Goal: Information Seeking & Learning: Learn about a topic

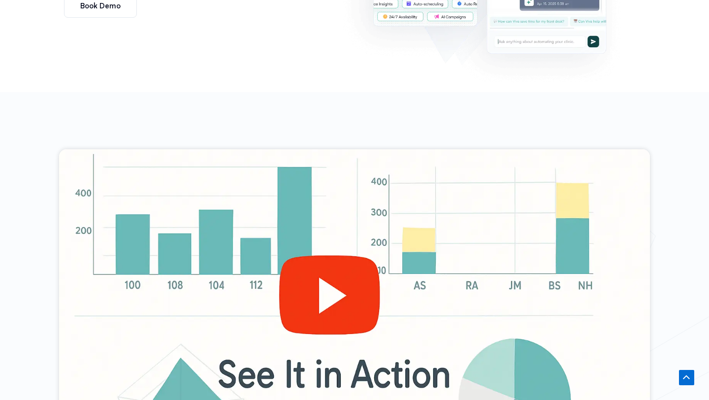
scroll to position [311, 0]
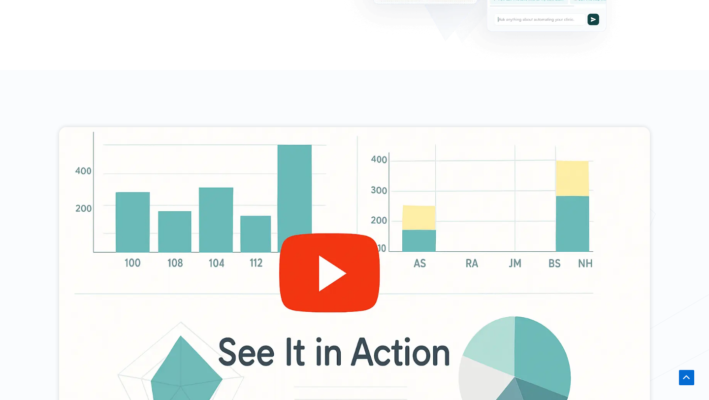
click at [336, 278] on div at bounding box center [354, 293] width 591 height 332
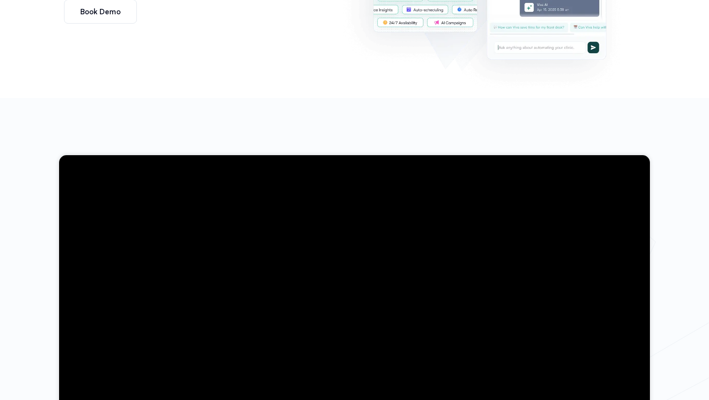
scroll to position [0, 0]
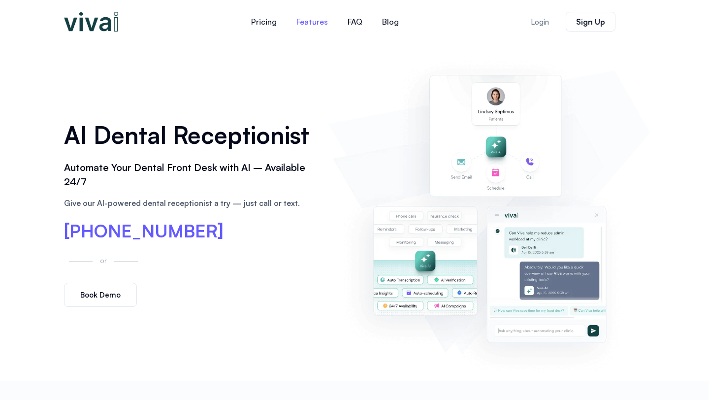
click at [306, 20] on link "Features" at bounding box center [312, 22] width 51 height 24
click at [351, 24] on link "FAQ" at bounding box center [355, 22] width 34 height 24
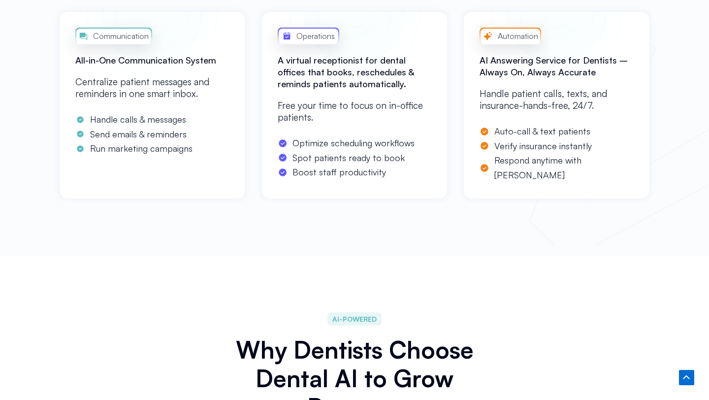
scroll to position [828, 0]
